Goal: Transaction & Acquisition: Purchase product/service

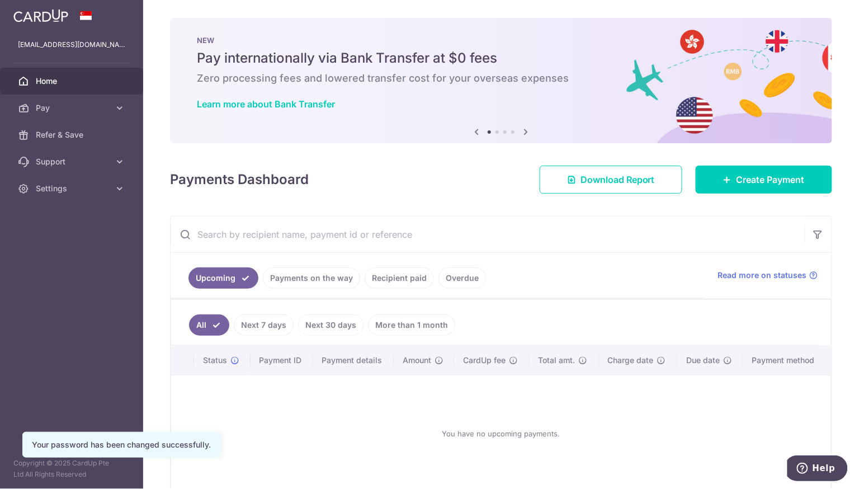
click at [325, 249] on input "text" at bounding box center [488, 234] width 634 height 36
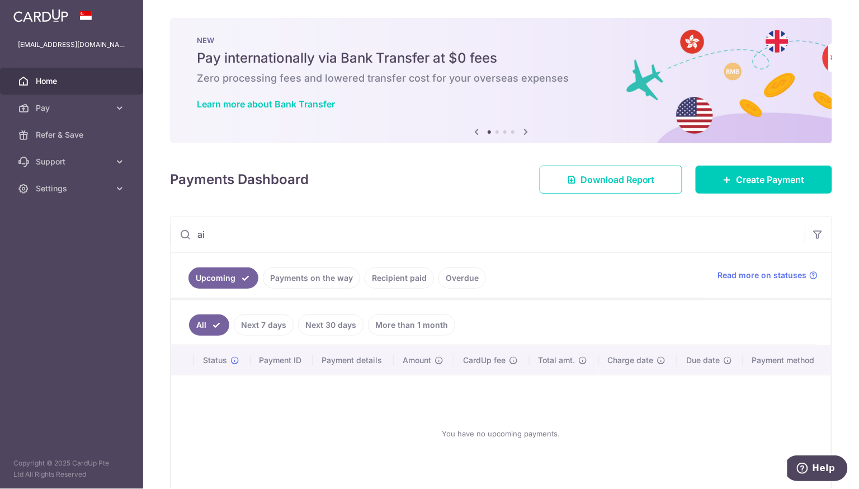
type input "a"
click at [125, 96] on link "Pay" at bounding box center [71, 108] width 143 height 27
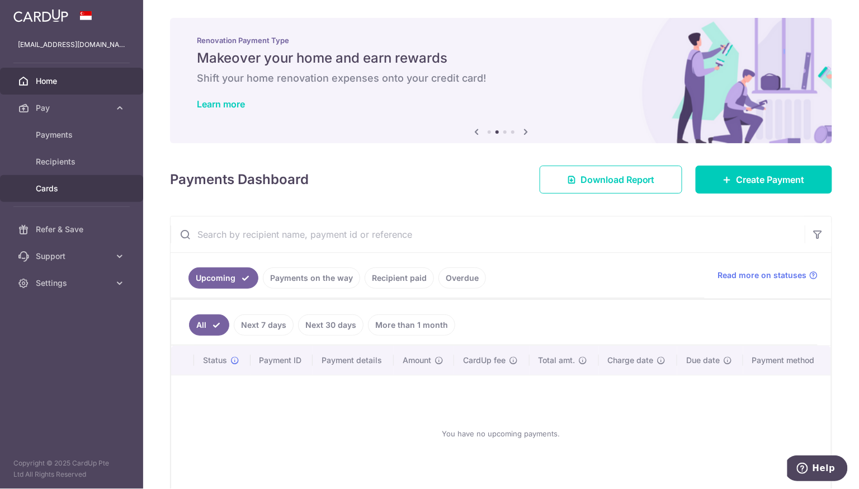
click at [100, 187] on span "Cards" at bounding box center [73, 188] width 74 height 11
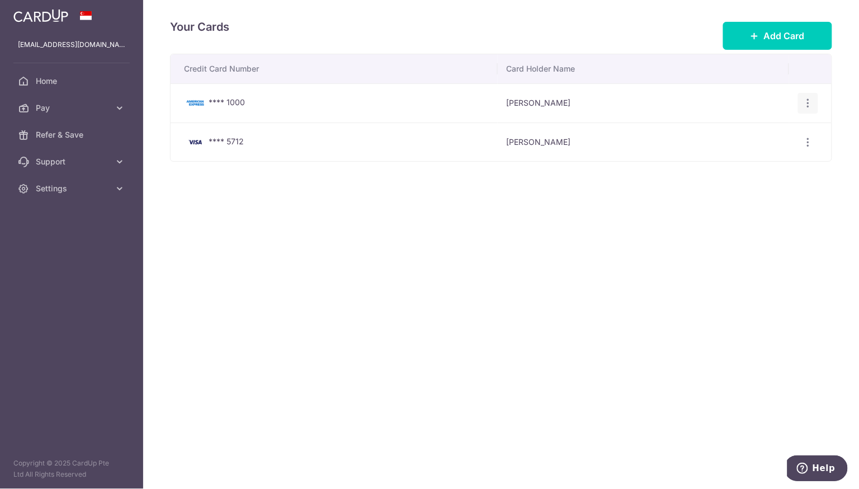
click at [810, 101] on icon "button" at bounding box center [808, 103] width 12 height 12
click at [754, 162] on span "Delete" at bounding box center [771, 160] width 76 height 13
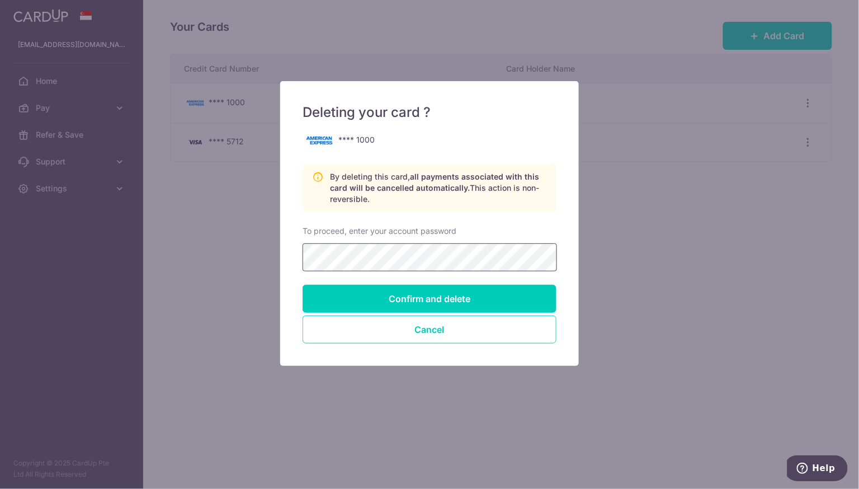
click at [303, 285] on input "Confirm and delete" at bounding box center [430, 299] width 254 height 28
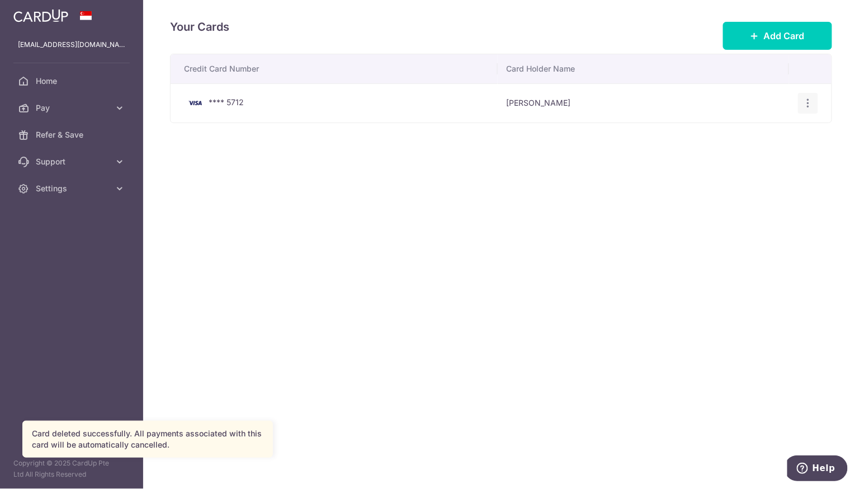
click at [805, 101] on icon "button" at bounding box center [808, 103] width 12 height 12
click at [768, 132] on span "View/Edit" at bounding box center [771, 133] width 76 height 13
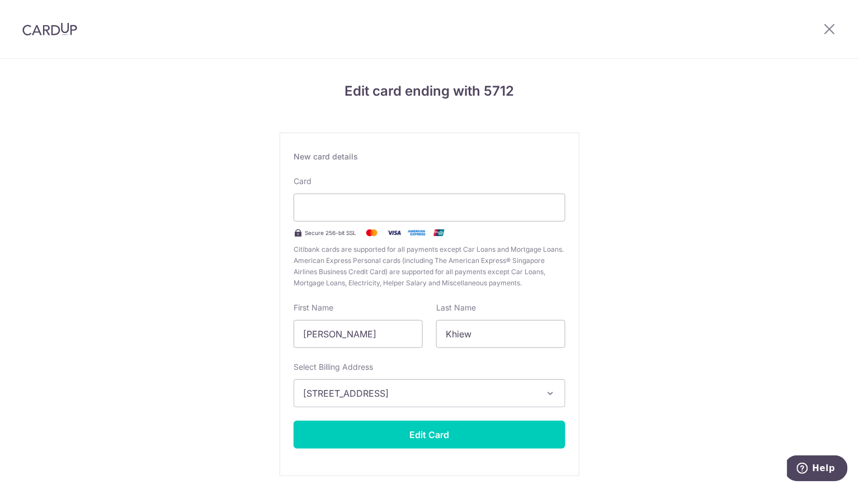
click at [204, 248] on div "Edit card ending with 5712 New card details Your card number is invalid. Card S…" at bounding box center [429, 294] width 859 height 470
click at [490, 214] on div at bounding box center [430, 207] width 272 height 28
click at [645, 259] on div "Edit card ending with 5712 New card details Your card number is invalid. Card S…" at bounding box center [429, 294] width 859 height 470
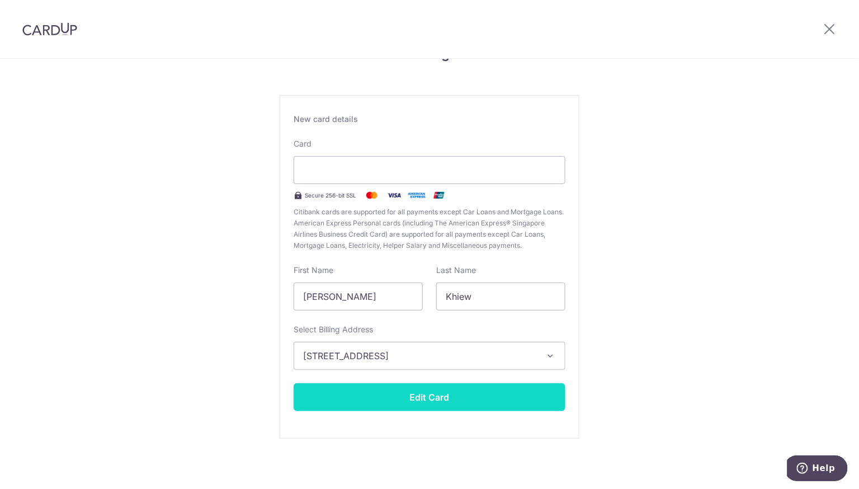
click at [444, 397] on button "Edit Card" at bounding box center [430, 397] width 272 height 28
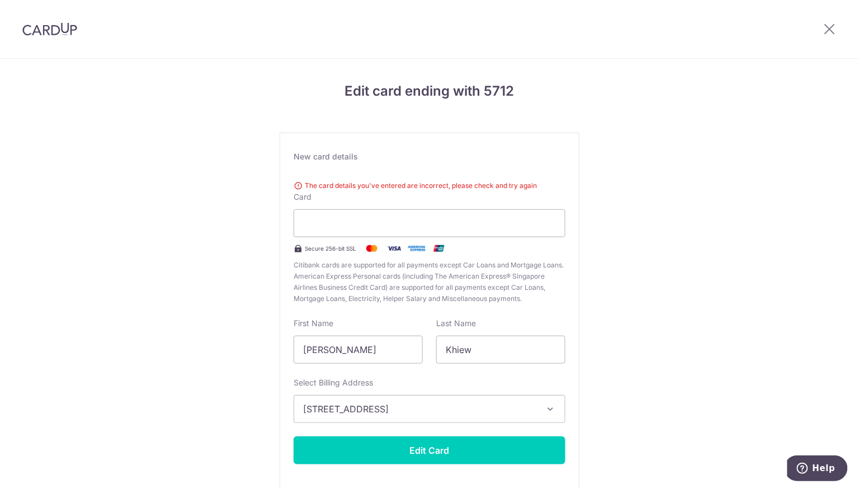
scroll to position [53, 0]
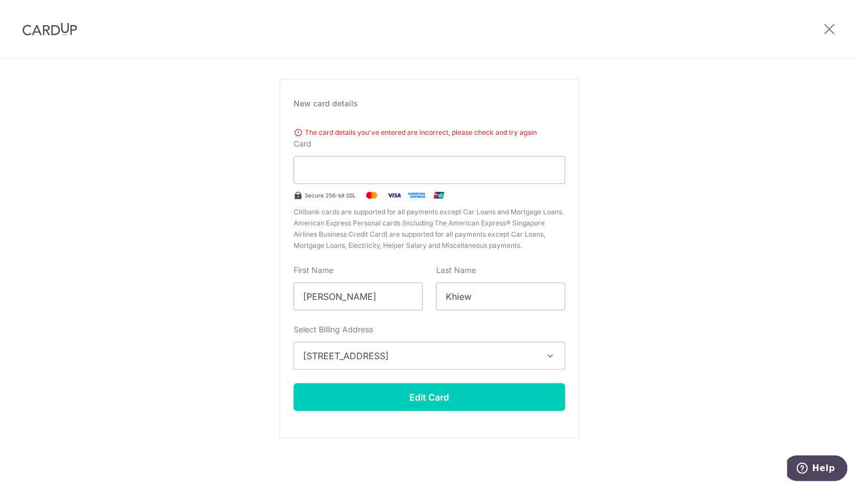
click at [214, 113] on div "Edit card ending with 5712 New card details The card details you've entered are…" at bounding box center [429, 248] width 859 height 485
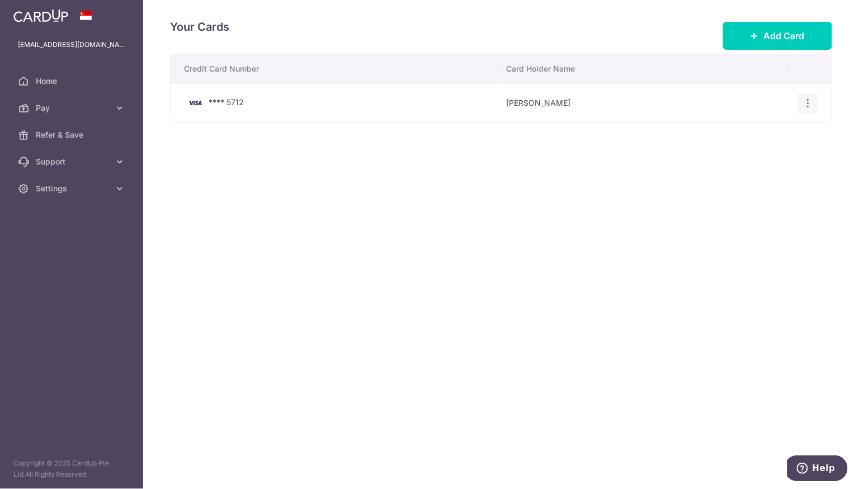
click at [802, 99] on icon "button" at bounding box center [808, 103] width 12 height 12
click at [766, 159] on span "Delete" at bounding box center [771, 160] width 76 height 13
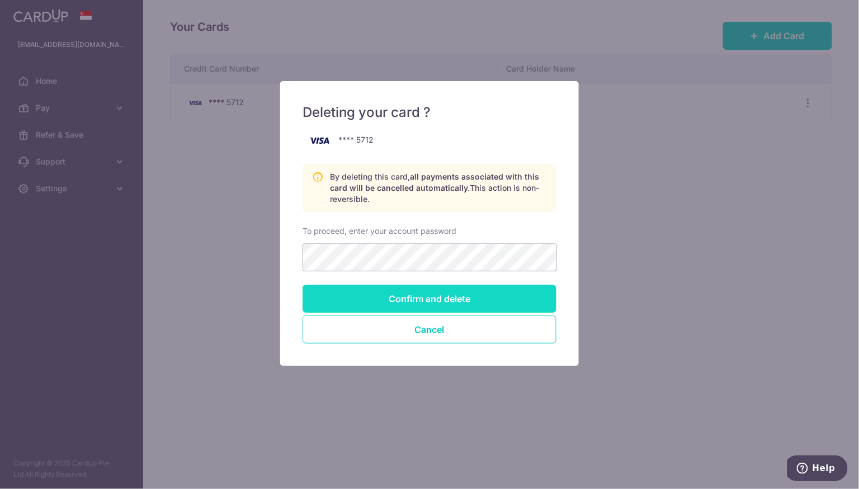
click at [458, 292] on input "Confirm and delete" at bounding box center [430, 299] width 254 height 28
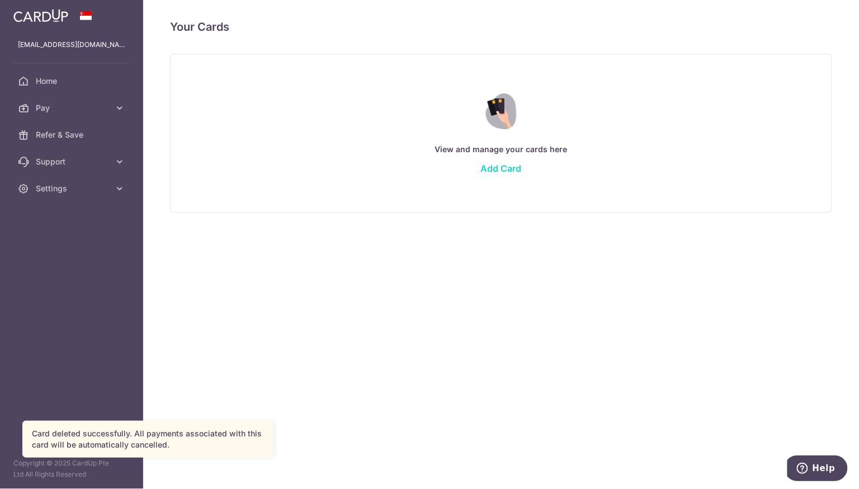
click at [490, 170] on link "Add Card" at bounding box center [501, 168] width 41 height 11
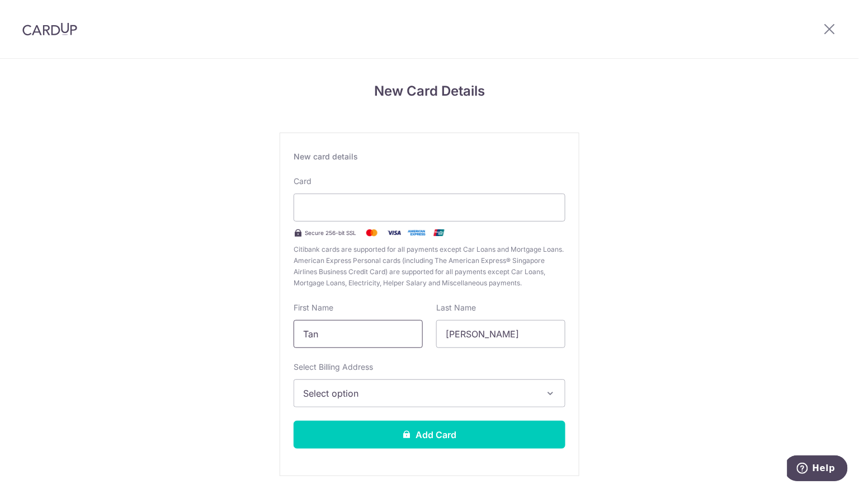
click at [366, 339] on input "Tan" at bounding box center [358, 334] width 129 height 28
type input "[PERSON_NAME]"
type input "Khiew"
click at [348, 389] on span "Select option" at bounding box center [419, 392] width 233 height 13
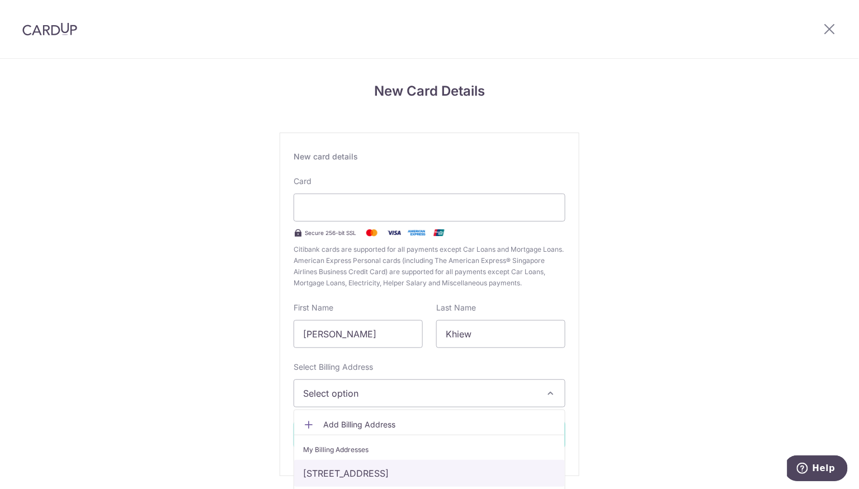
click at [343, 470] on link "[STREET_ADDRESS]" at bounding box center [429, 473] width 271 height 27
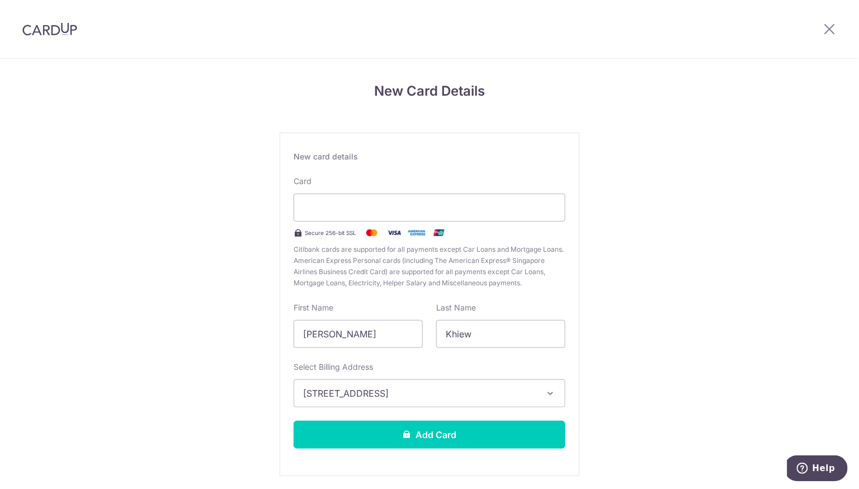
click at [239, 404] on div "New Card Details New card details Card Secure 256-bit SSL Citibank cards are su…" at bounding box center [429, 294] width 859 height 470
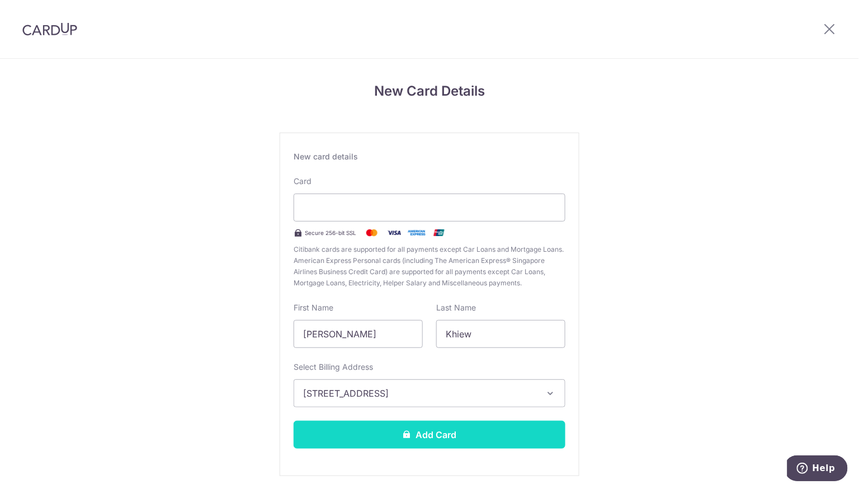
click at [438, 437] on button "Add Card" at bounding box center [430, 435] width 272 height 28
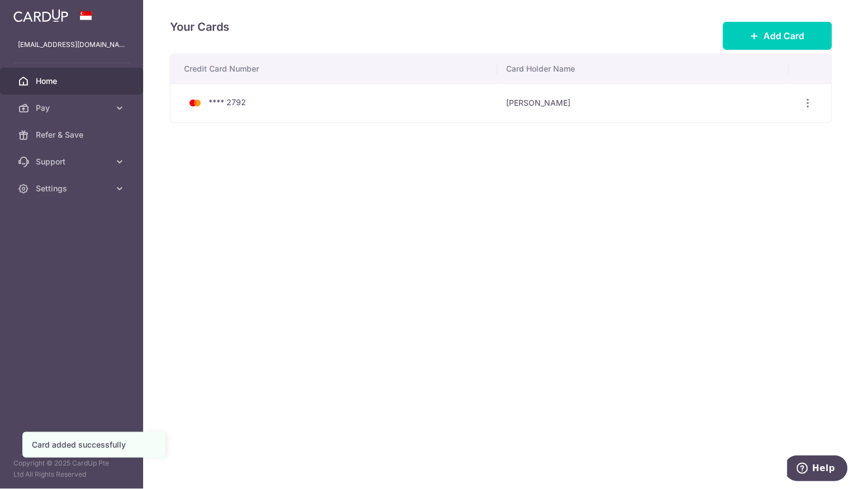
click at [44, 79] on span "Home" at bounding box center [73, 80] width 74 height 11
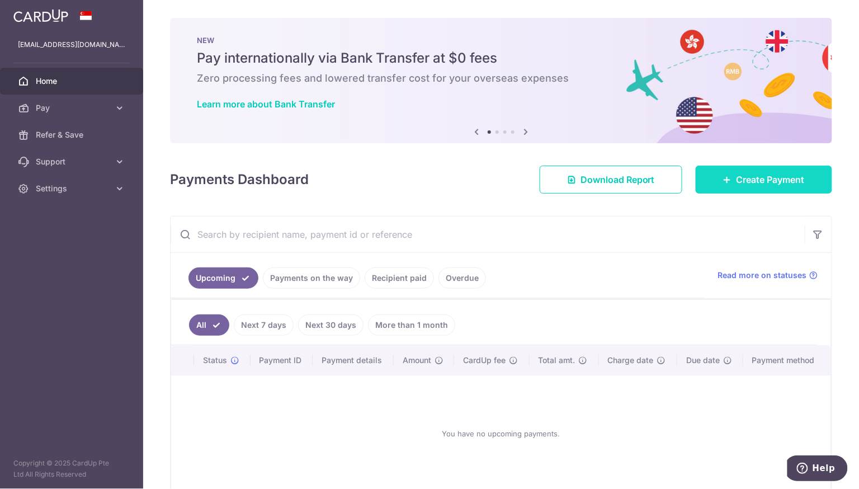
click at [740, 190] on link "Create Payment" at bounding box center [764, 180] width 136 height 28
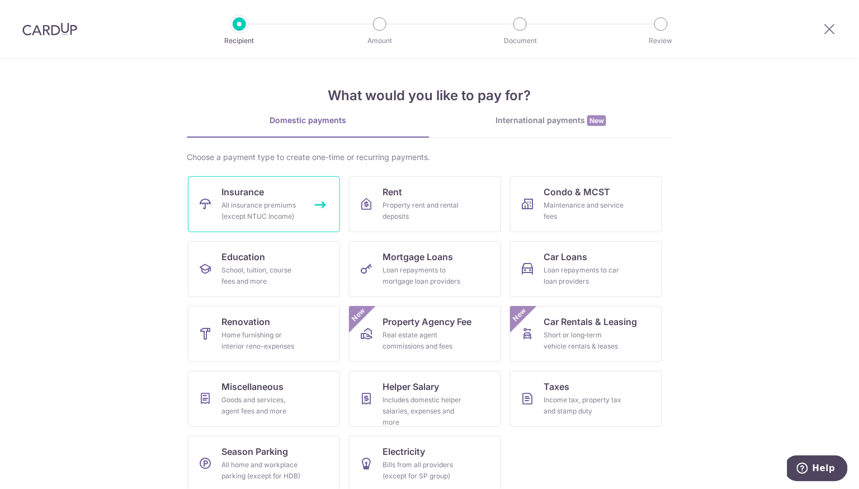
click at [278, 195] on link "Insurance All insurance premiums (except NTUC Income)" at bounding box center [264, 204] width 152 height 56
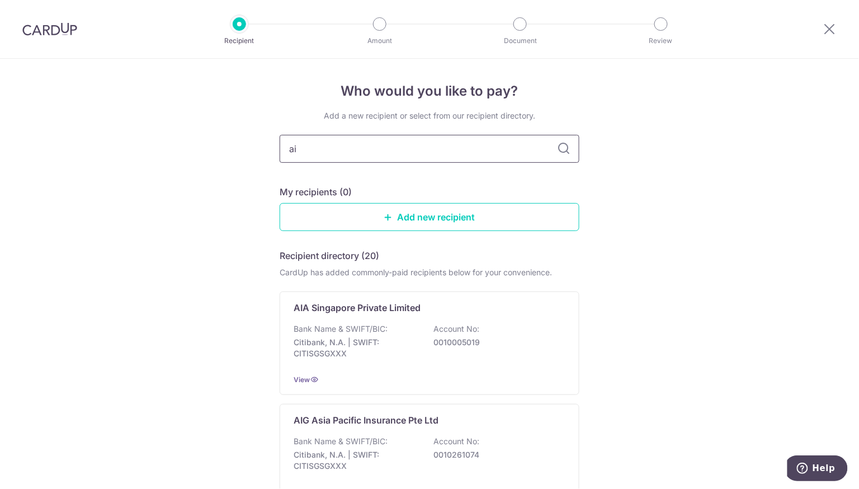
type input "aia"
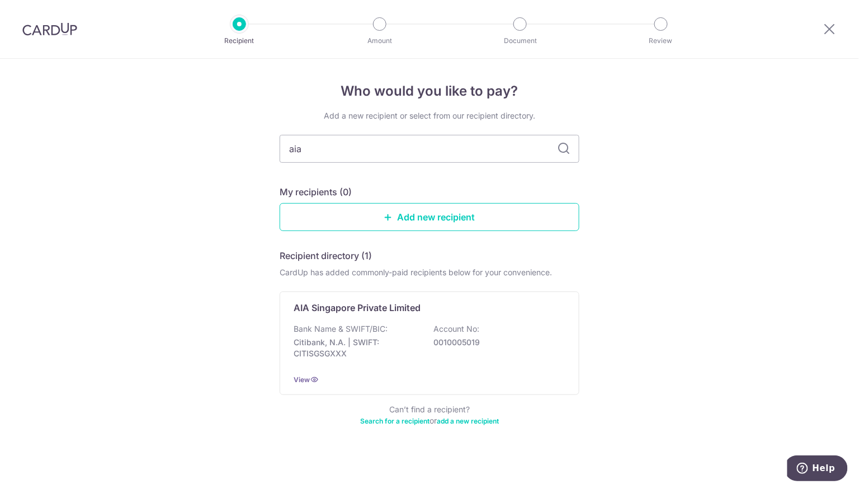
click at [554, 143] on input "aia" at bounding box center [430, 149] width 300 height 28
click at [565, 147] on icon at bounding box center [563, 148] width 13 height 13
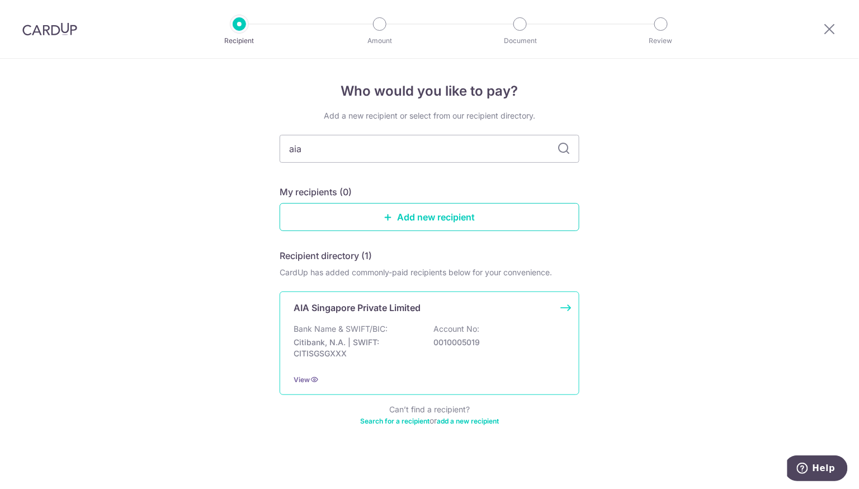
click at [372, 335] on div "Bank Name & SWIFT/BIC: Citibank, N.A. | SWIFT: CITISGSGXXX Account No: 00100050…" at bounding box center [430, 343] width 272 height 41
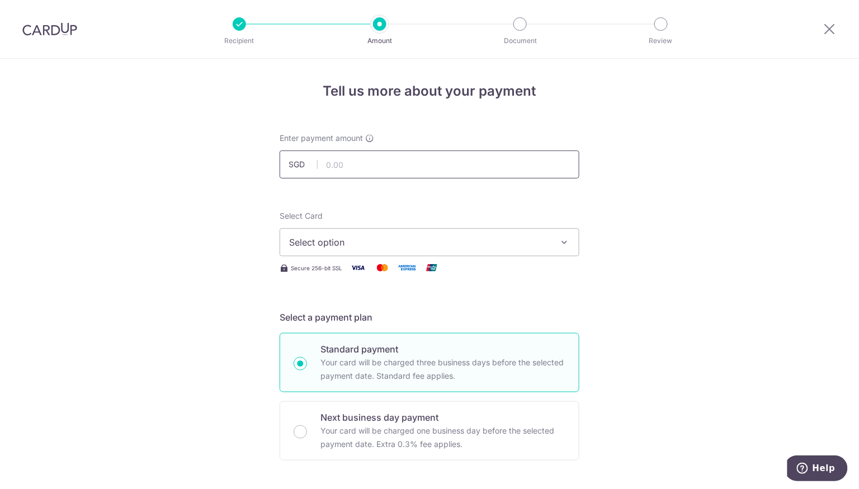
click at [332, 156] on input "text" at bounding box center [430, 164] width 300 height 28
type input "1,067.64"
click at [351, 243] on span "Select option" at bounding box center [419, 241] width 261 height 13
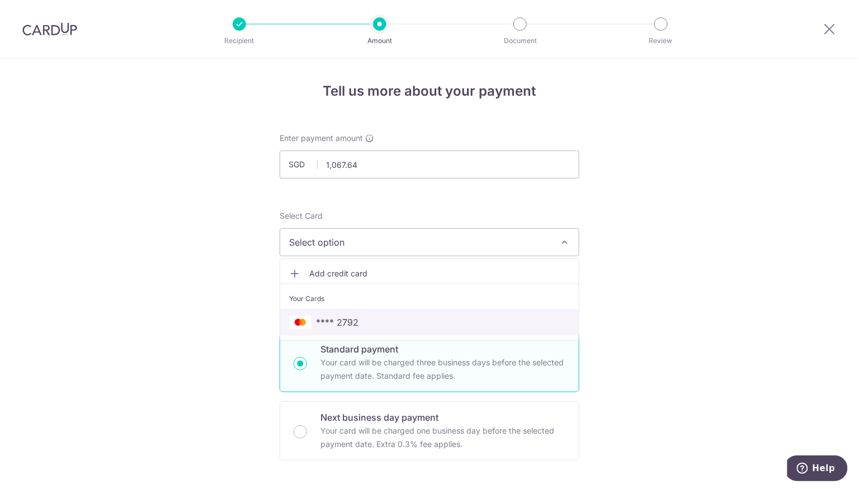
click at [333, 325] on span "**** 2792" at bounding box center [337, 321] width 42 height 13
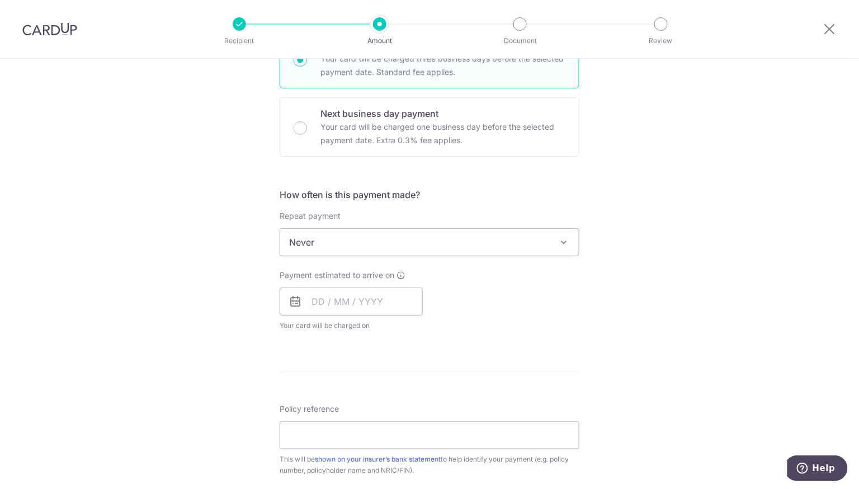
scroll to position [315, 0]
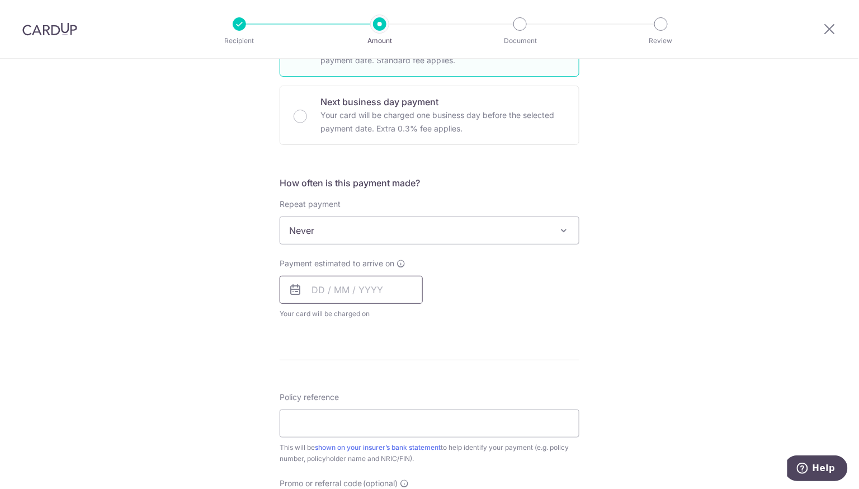
click at [380, 286] on input "text" at bounding box center [351, 290] width 143 height 28
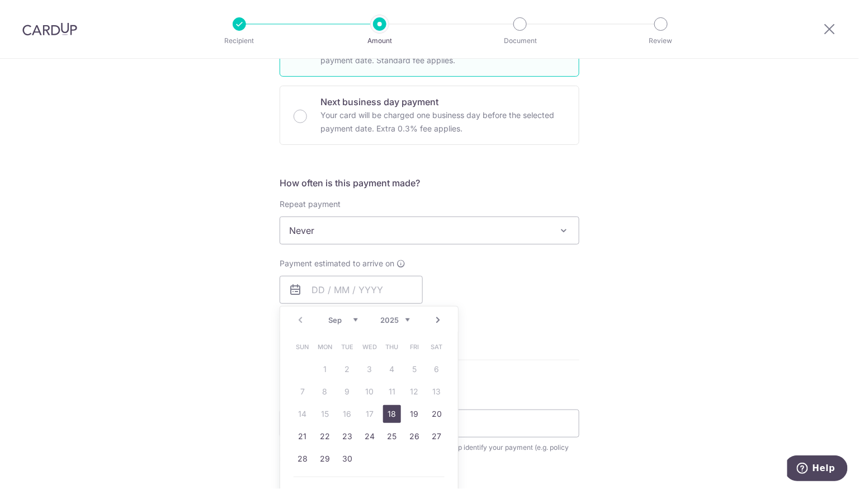
click at [394, 412] on link "18" at bounding box center [392, 414] width 18 height 18
type input "18/09/2025"
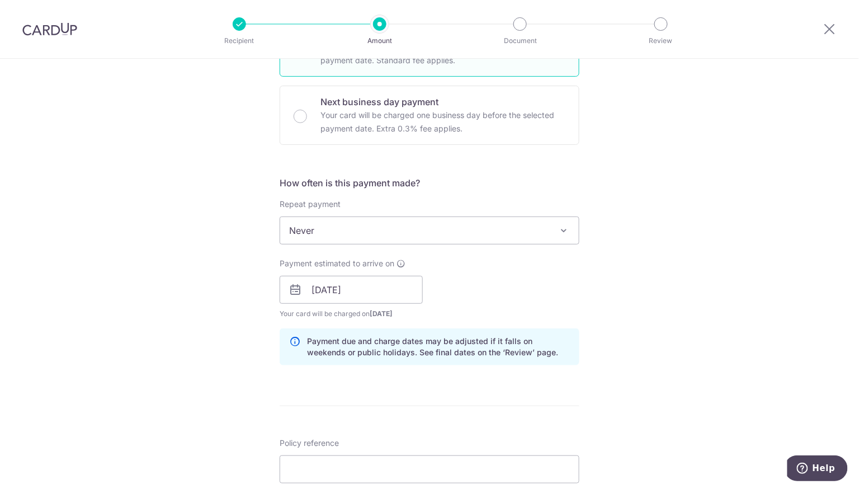
click at [257, 371] on div "Tell us more about your payment Enter payment amount SGD 1,067.64 1067.64 Selec…" at bounding box center [429, 271] width 859 height 1057
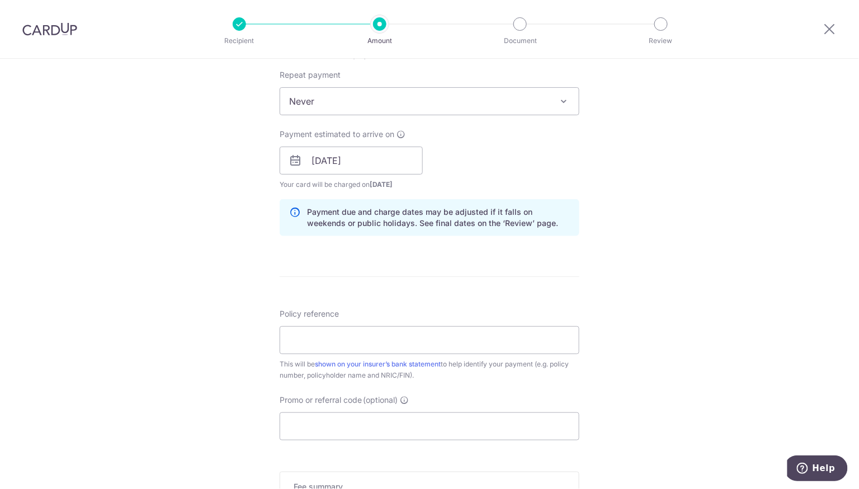
scroll to position [465, 0]
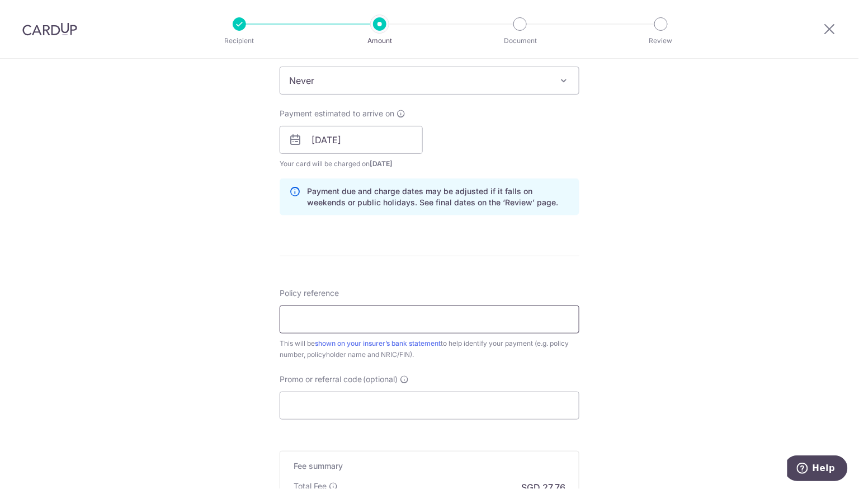
click at [337, 319] on input "Policy reference" at bounding box center [430, 319] width 300 height 28
type input "E239463353"
click at [486, 399] on input "Promo or referral code (optional)" at bounding box center [430, 405] width 300 height 28
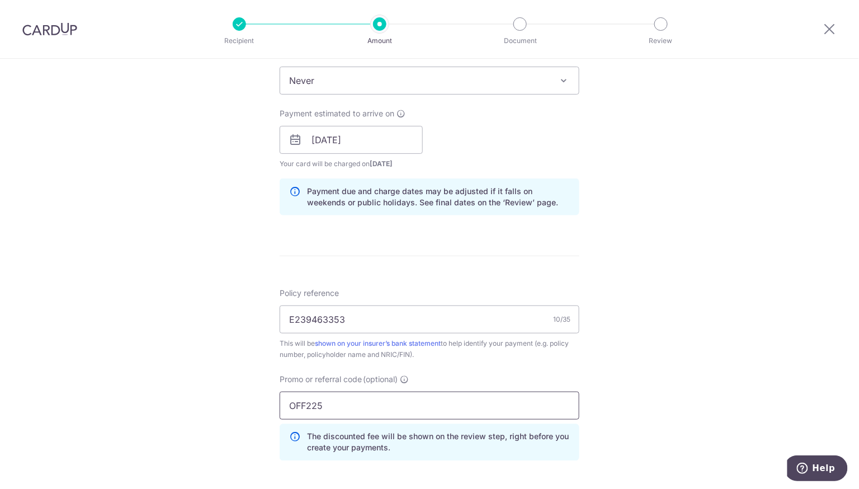
type input "OFF225"
click at [216, 353] on div "Tell us more about your payment Enter payment amount SGD 1,067.64 1067.64 Selec…" at bounding box center [429, 147] width 859 height 1108
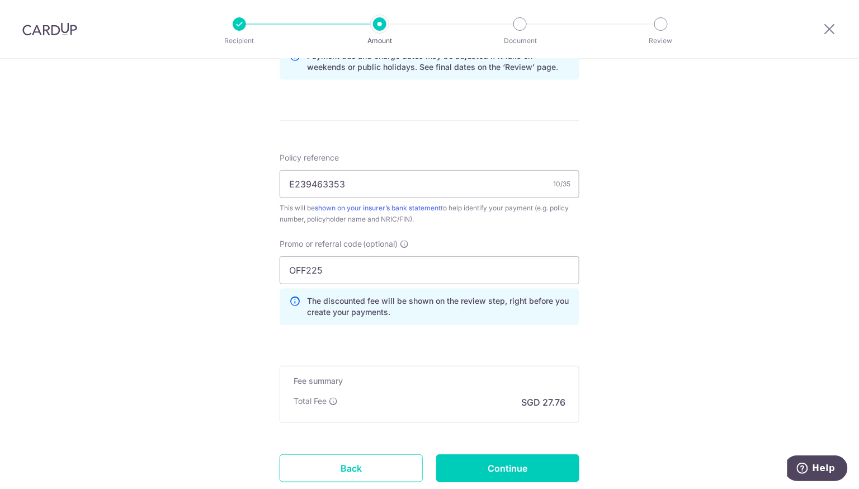
scroll to position [673, 0]
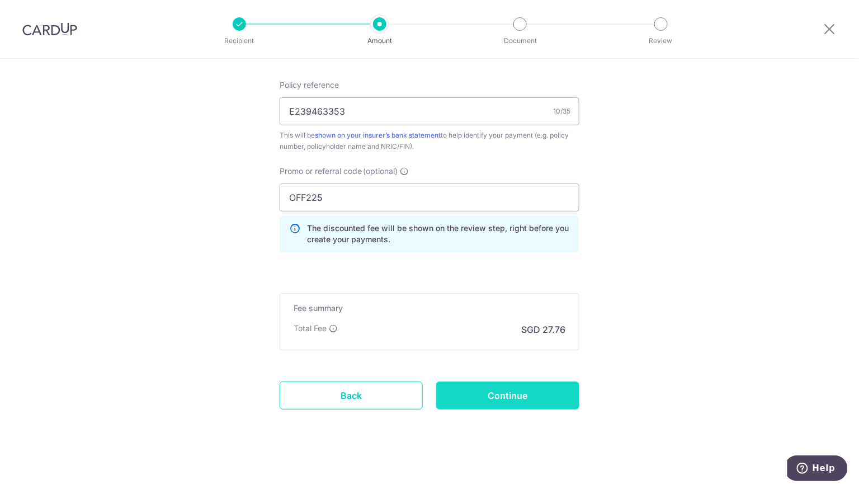
click at [483, 386] on input "Continue" at bounding box center [507, 395] width 143 height 28
type input "Create Schedule"
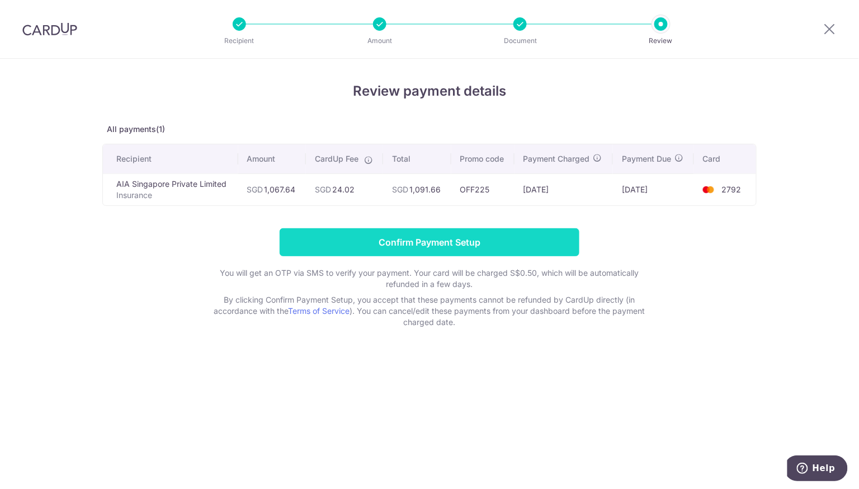
click at [484, 240] on input "Confirm Payment Setup" at bounding box center [430, 242] width 300 height 28
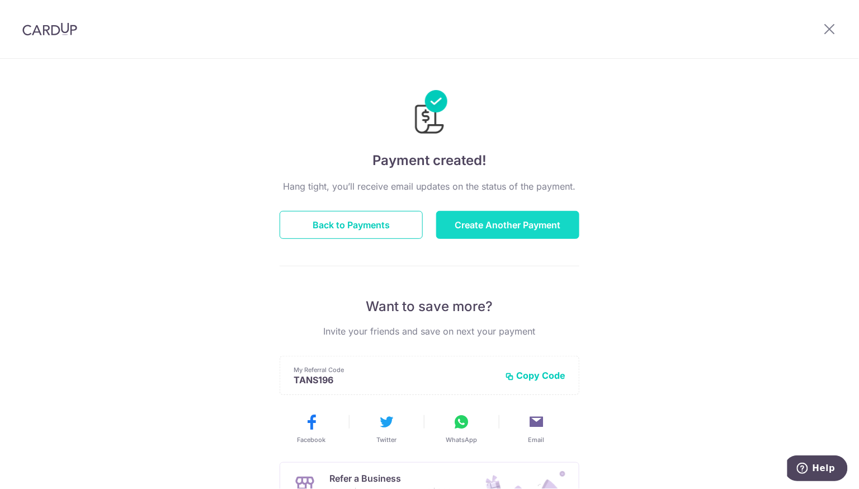
click at [483, 228] on button "Create Another Payment" at bounding box center [507, 225] width 143 height 28
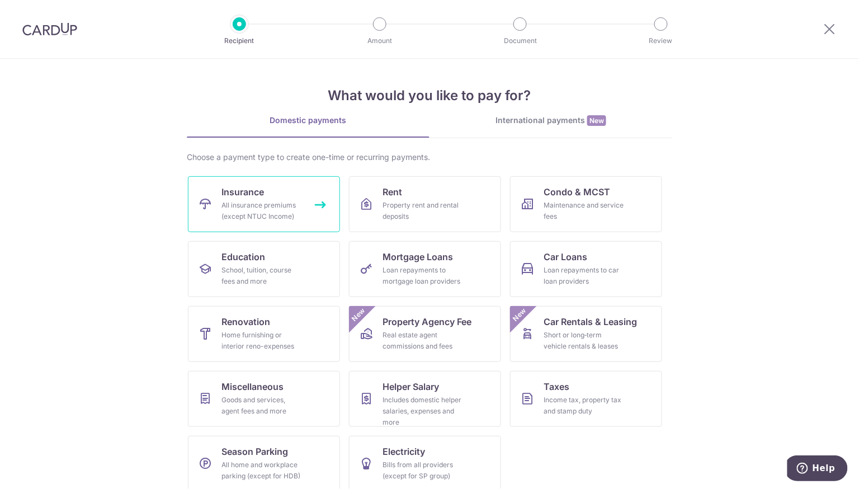
click at [277, 209] on div "All insurance premiums (except NTUC Income)" at bounding box center [261, 211] width 81 height 22
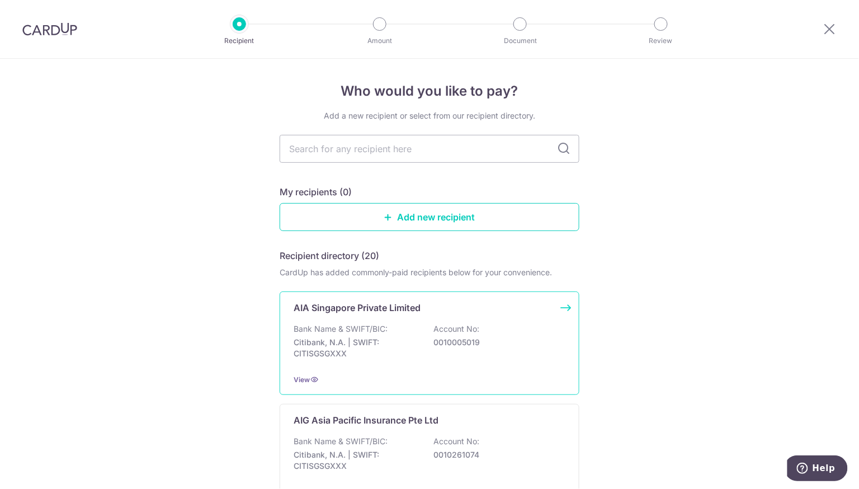
click at [384, 323] on p "Bank Name & SWIFT/BIC:" at bounding box center [341, 328] width 94 height 11
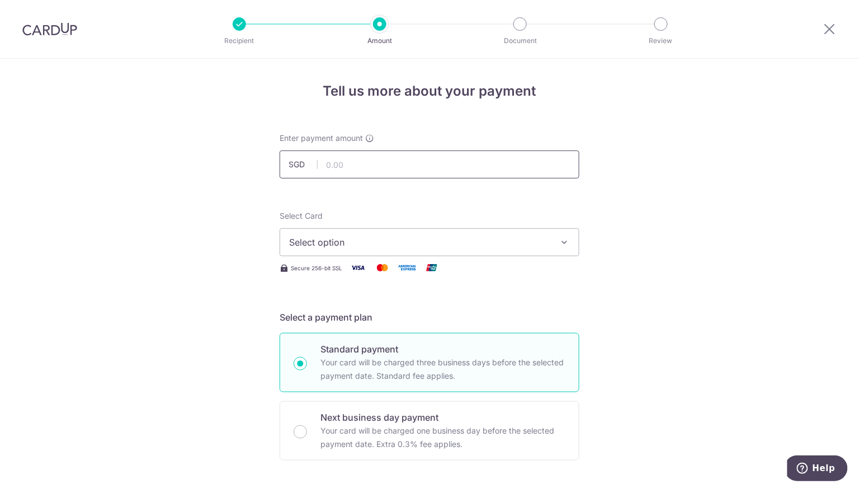
click at [404, 167] on input "text" at bounding box center [430, 164] width 300 height 28
click at [384, 252] on button "Select option" at bounding box center [430, 242] width 300 height 28
type input "4,515.87"
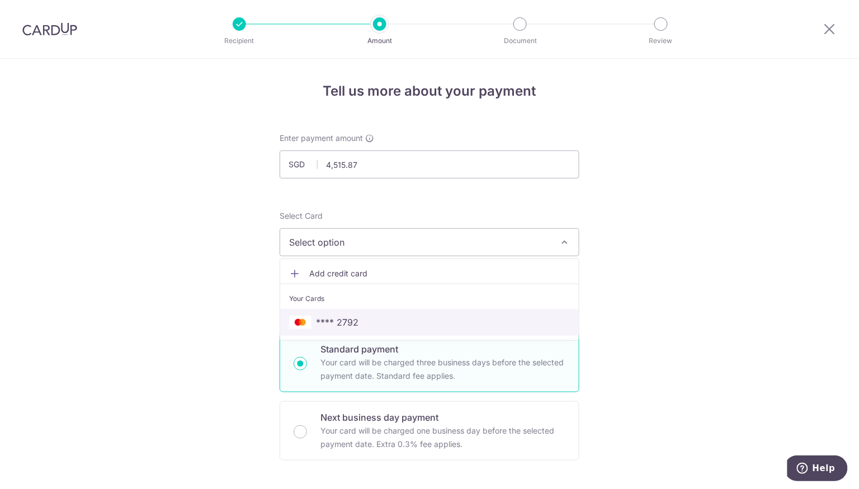
click at [363, 316] on span "**** 2792" at bounding box center [429, 321] width 281 height 13
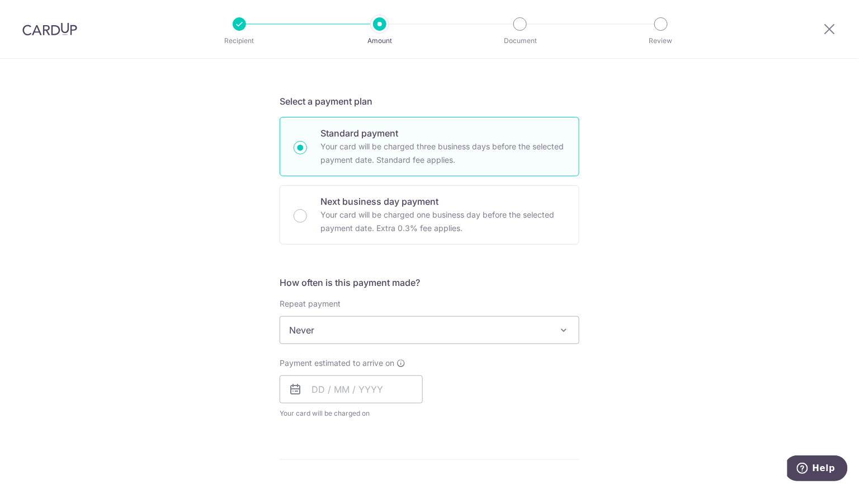
scroll to position [219, 0]
click at [337, 389] on input "text" at bounding box center [351, 386] width 143 height 28
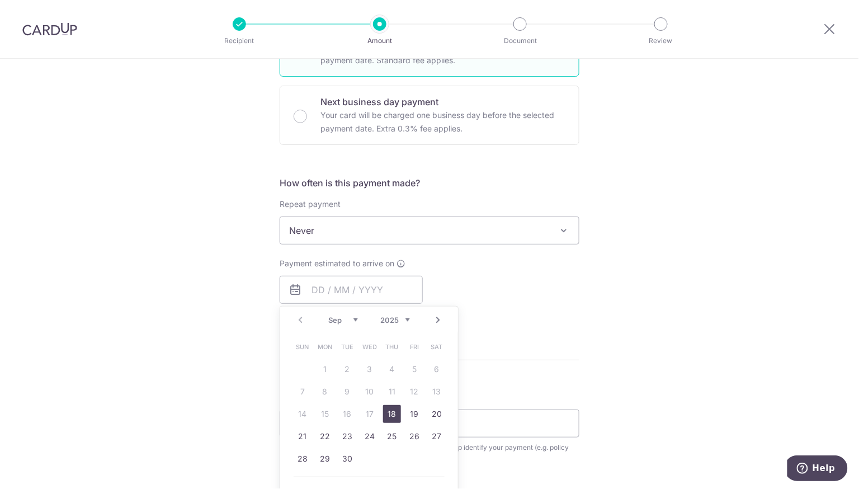
click at [399, 412] on link "18" at bounding box center [392, 414] width 18 height 18
type input "[DATE]"
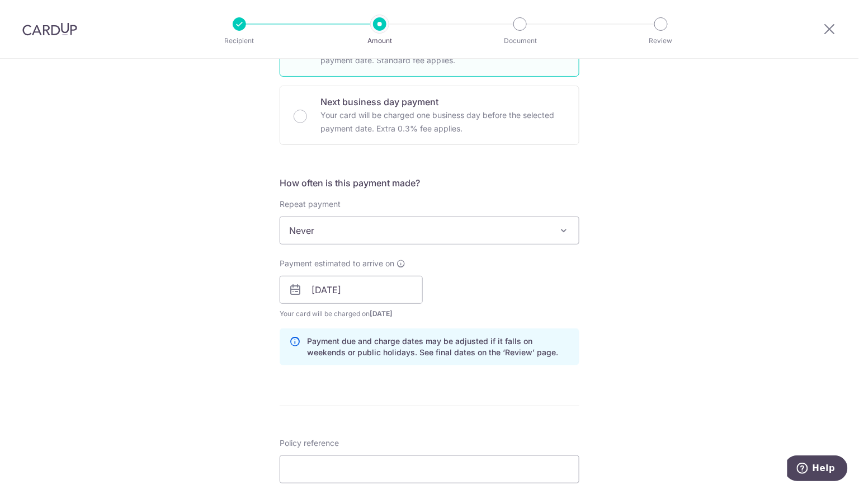
scroll to position [429, 0]
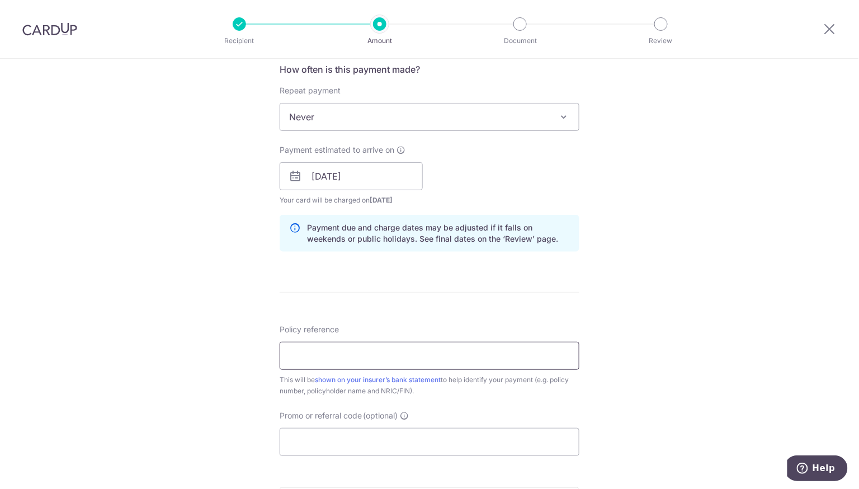
click at [402, 343] on input "Policy reference" at bounding box center [430, 356] width 300 height 28
type input "L544627130"
click at [445, 396] on div "Policy reference L544627130 10/35 This will be shown on your insurer’s bank sta…" at bounding box center [430, 390] width 300 height 132
click at [422, 442] on input "Promo or referral code (optional)" at bounding box center [430, 442] width 300 height 28
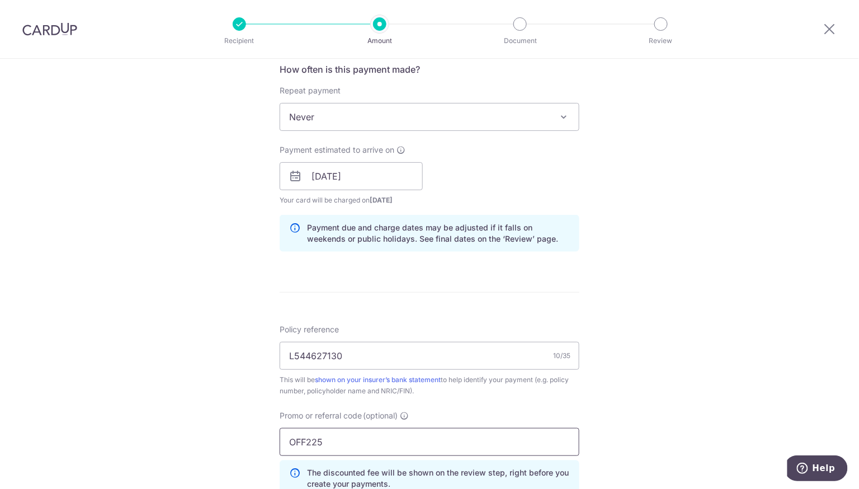
type input "OFF225"
click at [210, 384] on div "Tell us more about your payment Enter payment amount SGD 4,515.87 4515.87 Selec…" at bounding box center [429, 184] width 859 height 1108
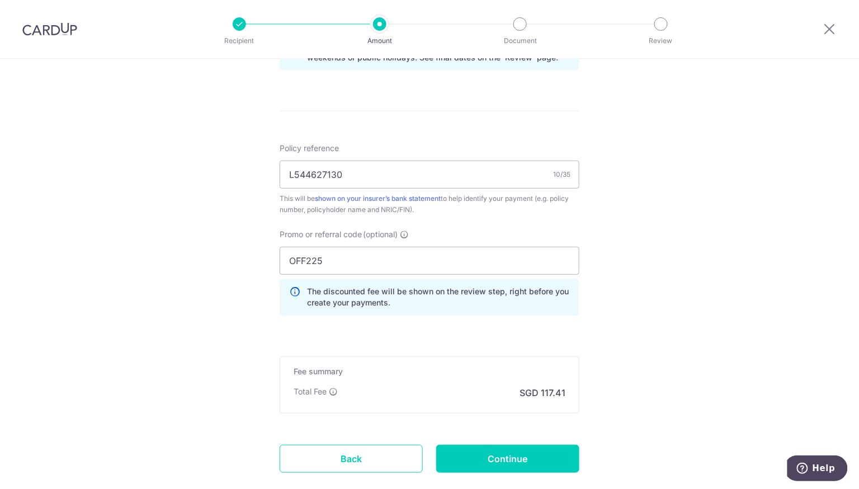
scroll to position [611, 0]
click at [494, 456] on input "Continue" at bounding box center [507, 458] width 143 height 28
type input "Create Schedule"
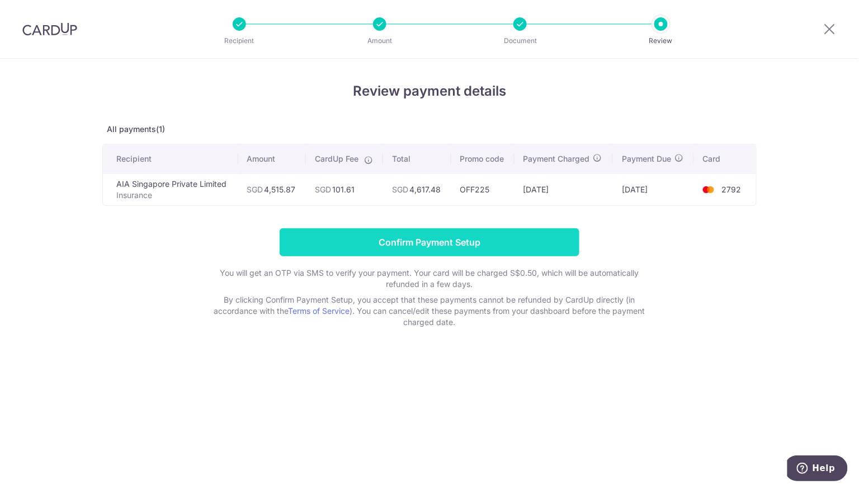
click at [434, 239] on input "Confirm Payment Setup" at bounding box center [430, 242] width 300 height 28
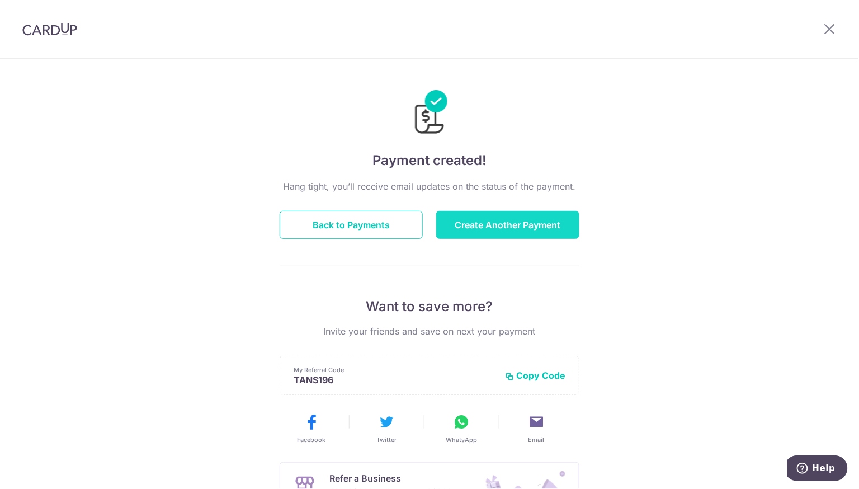
click at [517, 235] on button "Create Another Payment" at bounding box center [507, 225] width 143 height 28
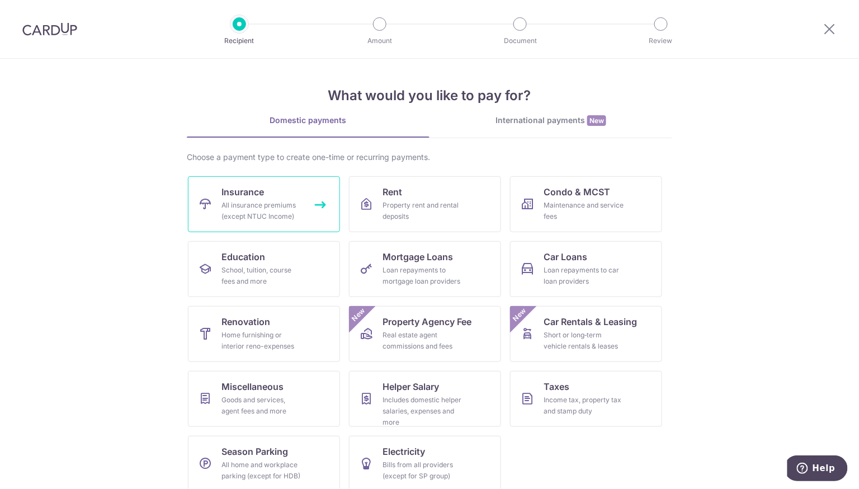
click at [248, 218] on div "All insurance premiums (except NTUC Income)" at bounding box center [261, 211] width 81 height 22
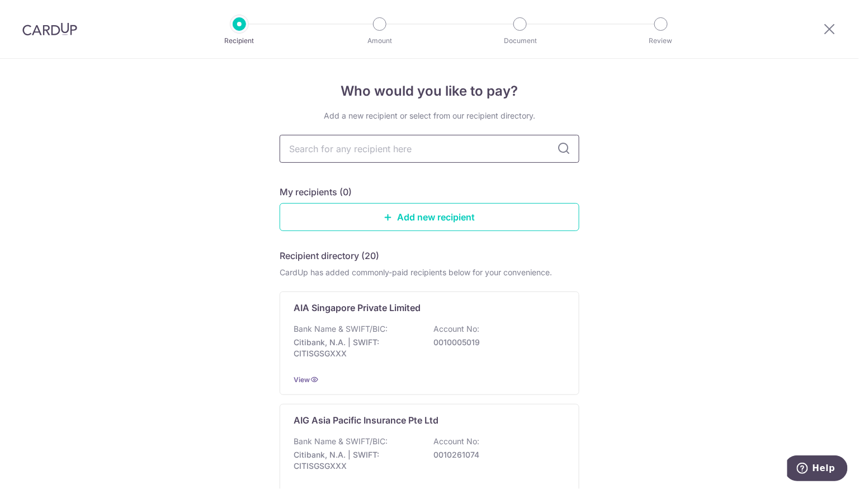
click at [368, 158] on input "text" at bounding box center [430, 149] width 300 height 28
type input "aia"
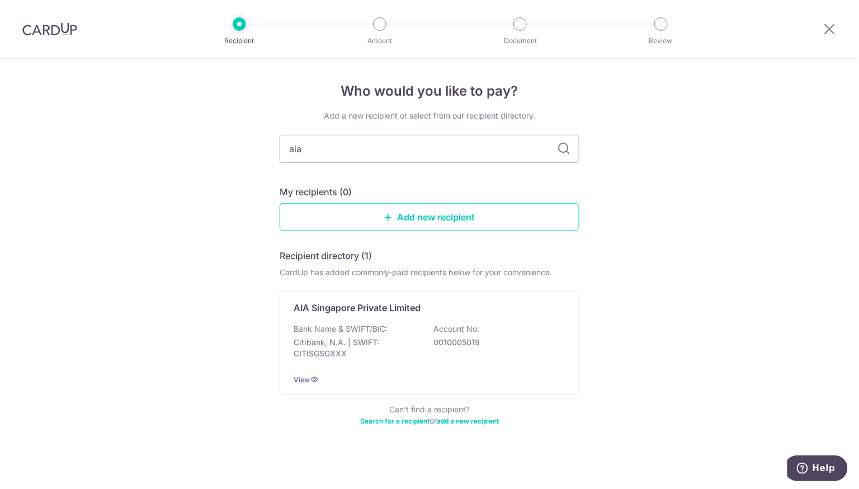
click at [361, 332] on p "Bank Name & SWIFT/BIC:" at bounding box center [341, 328] width 94 height 11
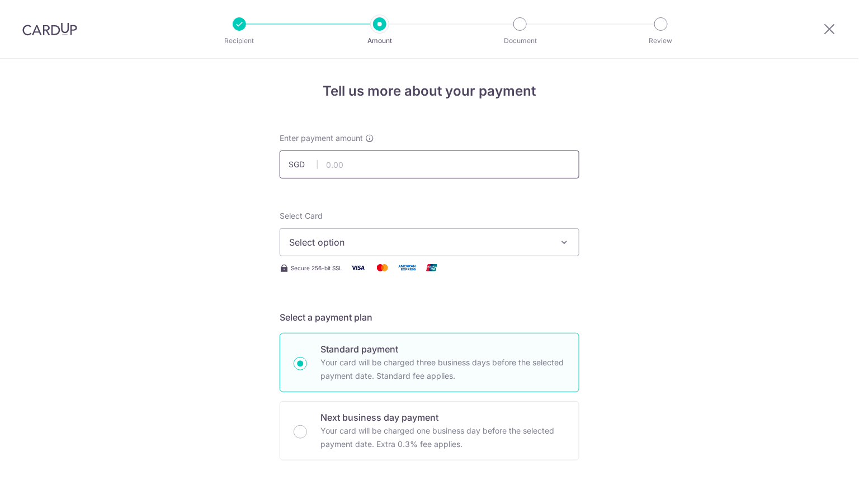
click at [375, 168] on input "text" at bounding box center [430, 164] width 300 height 28
type input "952.54"
click at [282, 256] on button "Select option" at bounding box center [430, 242] width 300 height 28
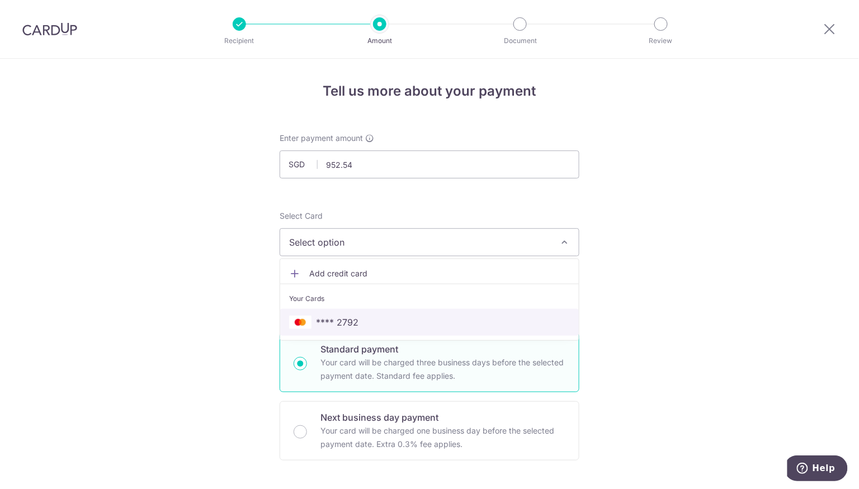
click at [330, 315] on span "**** 2792" at bounding box center [337, 321] width 42 height 13
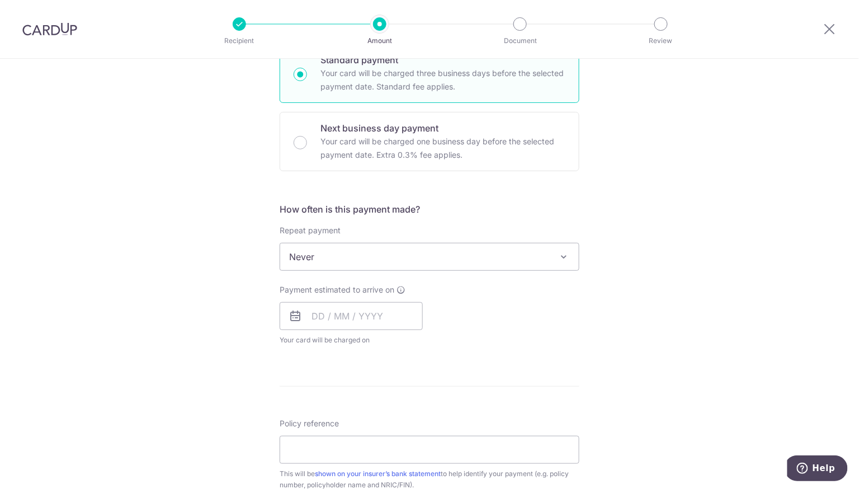
scroll to position [305, 0]
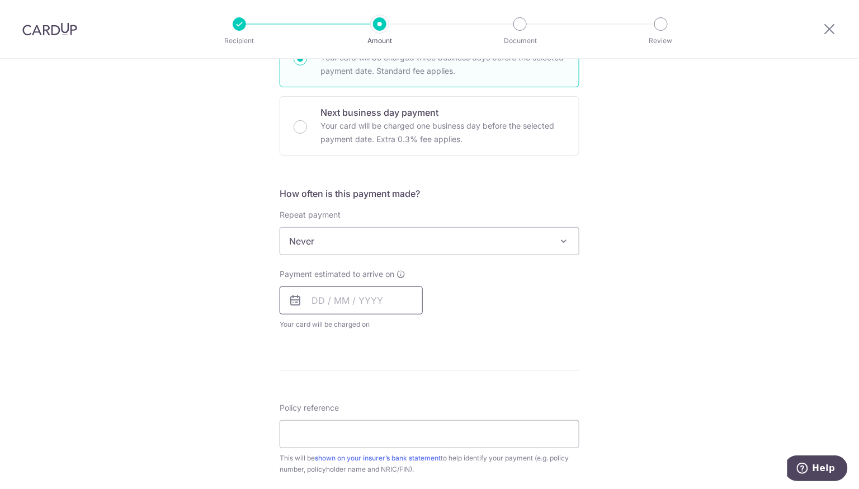
click at [356, 291] on input "text" at bounding box center [351, 300] width 143 height 28
click at [393, 422] on link "18" at bounding box center [392, 424] width 18 height 18
type input "18/09/2025"
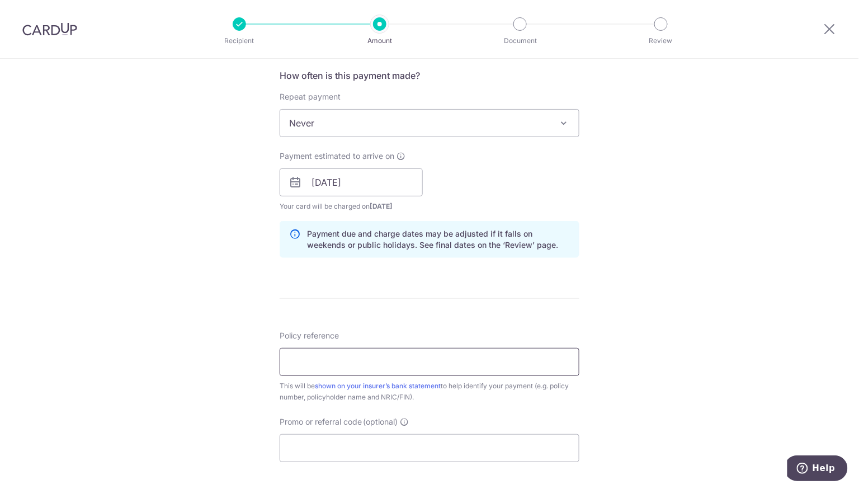
scroll to position [438, 0]
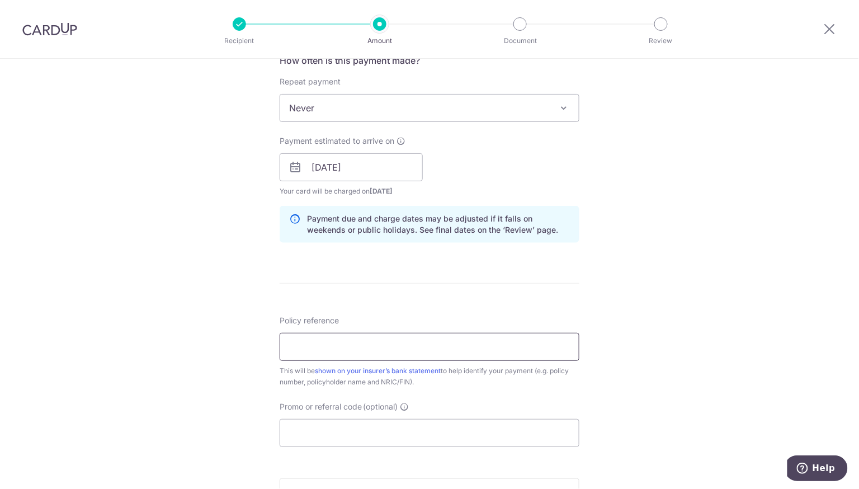
click at [436, 336] on input "Policy reference" at bounding box center [430, 347] width 300 height 28
type input "E243581072"
click at [372, 419] on input "Promo or referral code (optional)" at bounding box center [430, 433] width 300 height 28
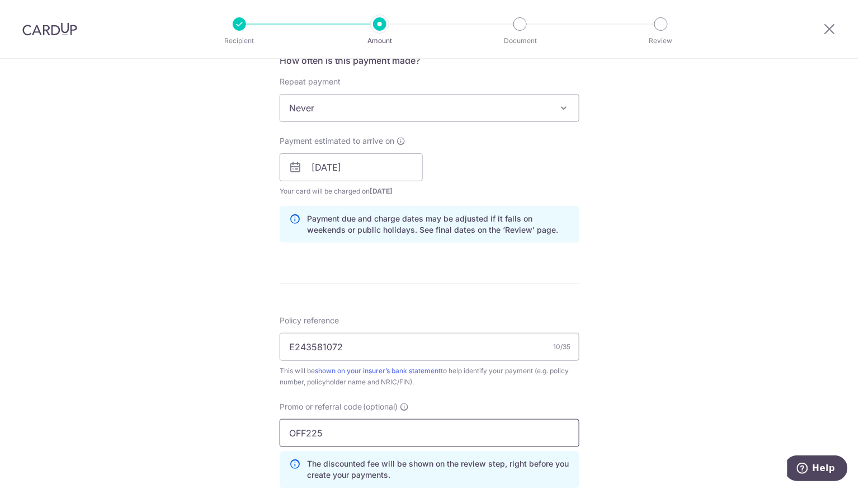
type input "OFF225"
click at [192, 378] on div "Tell us more about your payment Enter payment amount SGD 952.54 952.54 Select C…" at bounding box center [429, 175] width 859 height 1108
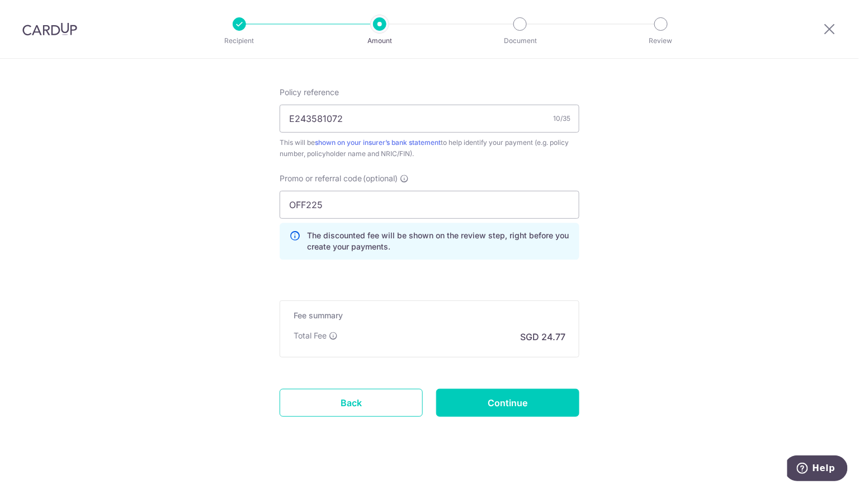
scroll to position [668, 0]
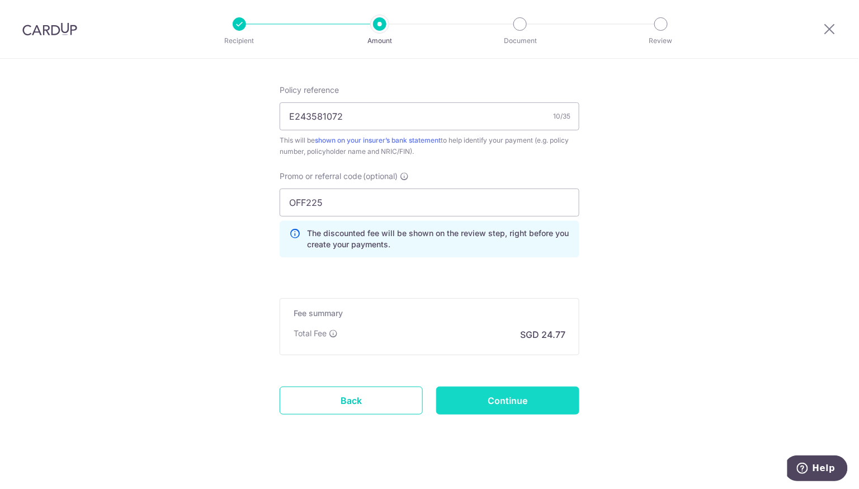
click at [473, 389] on input "Continue" at bounding box center [507, 400] width 143 height 28
type input "Create Schedule"
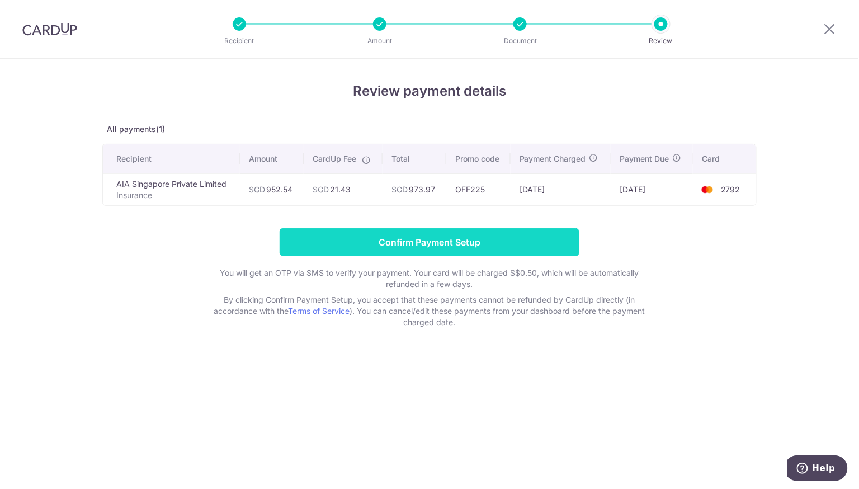
click at [467, 238] on input "Confirm Payment Setup" at bounding box center [430, 242] width 300 height 28
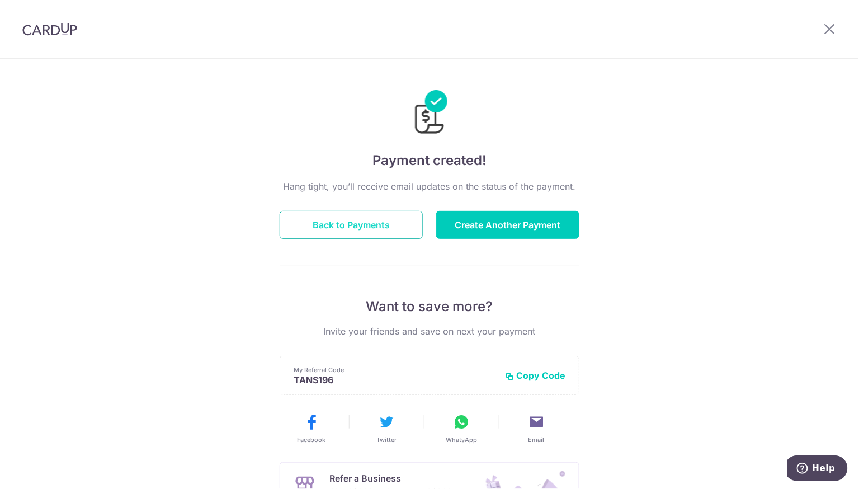
click at [396, 221] on button "Back to Payments" at bounding box center [351, 225] width 143 height 28
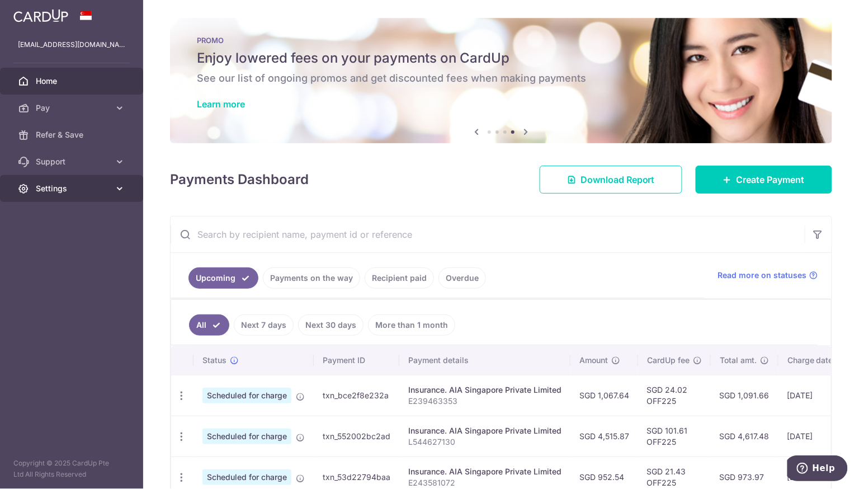
click at [110, 185] on link "Settings" at bounding box center [71, 188] width 143 height 27
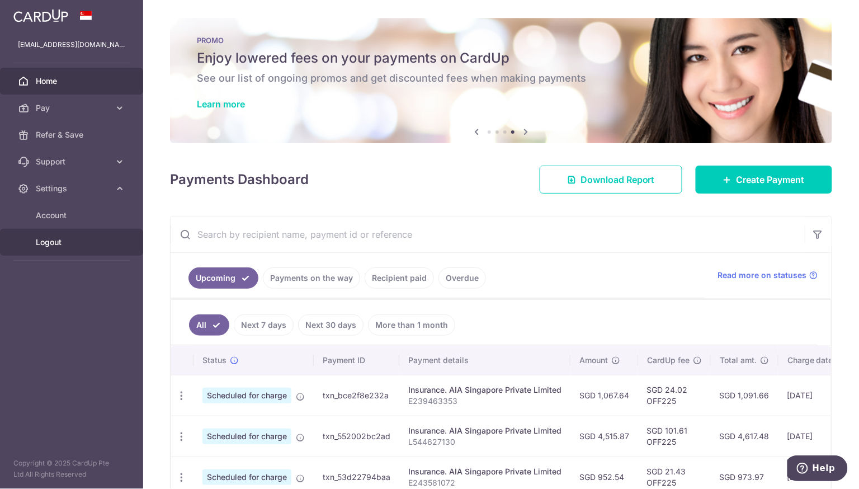
click at [70, 243] on span "Logout" at bounding box center [73, 242] width 74 height 11
